Goal: Task Accomplishment & Management: Manage account settings

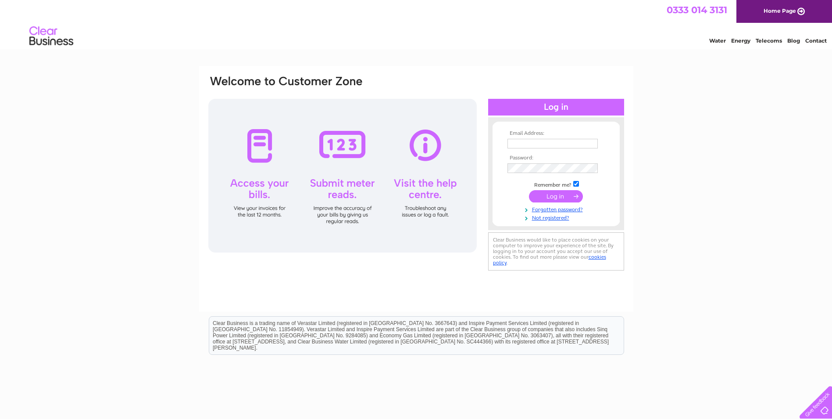
type input "[PERSON_NAME][EMAIL_ADDRESS][PERSON_NAME][DOMAIN_NAME]"
click at [555, 196] on input "submit" at bounding box center [556, 196] width 54 height 12
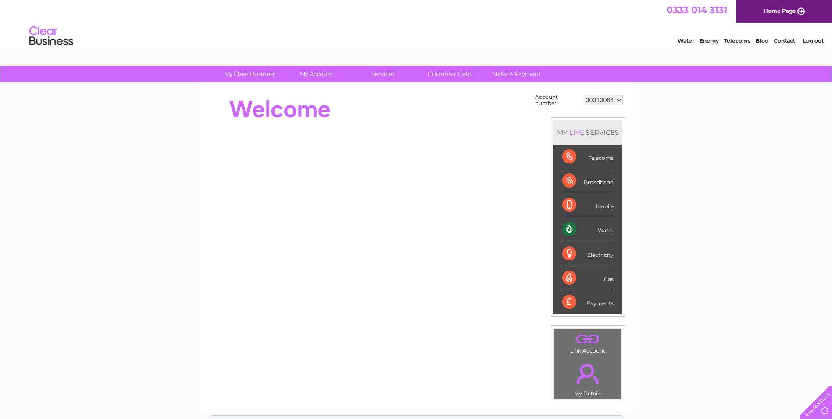
click at [580, 231] on div "Water" at bounding box center [588, 229] width 51 height 24
click at [606, 230] on div "Water" at bounding box center [588, 229] width 51 height 24
click at [569, 230] on div "Water" at bounding box center [588, 229] width 51 height 24
click at [611, 226] on div "Water" at bounding box center [588, 229] width 51 height 24
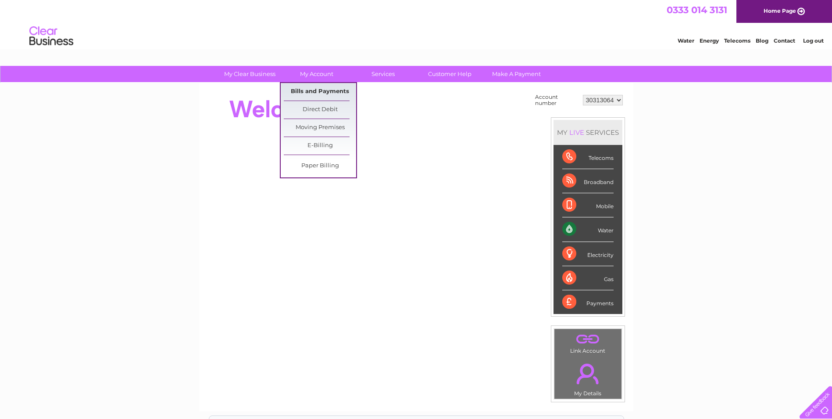
click at [314, 90] on link "Bills and Payments" at bounding box center [320, 92] width 72 height 18
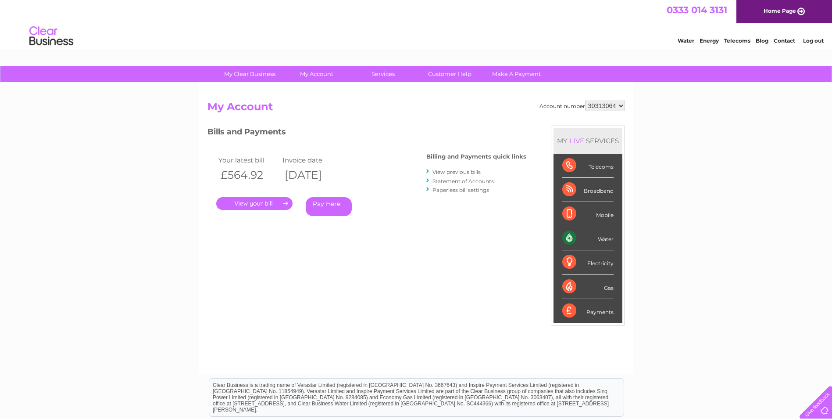
click at [268, 203] on link "." at bounding box center [254, 203] width 76 height 13
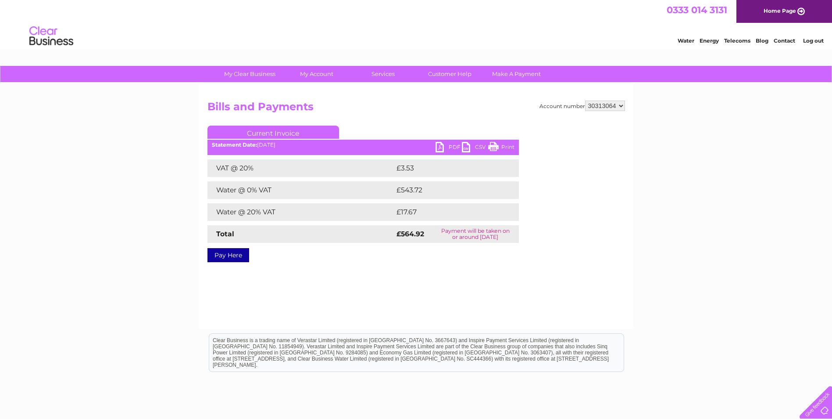
click at [439, 146] on link "PDF" at bounding box center [449, 148] width 26 height 13
